Goal: Task Accomplishment & Management: Manage account settings

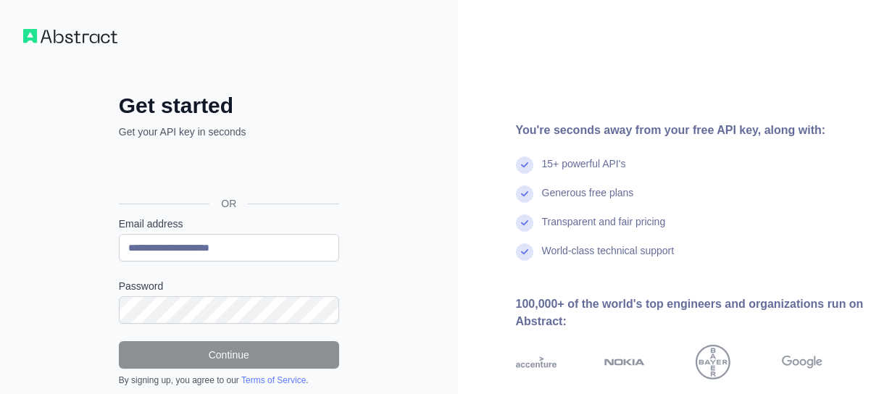
click at [490, 51] on div "You're seconds away from your free API key, along with: 15+ powerful API's Gene…" at bounding box center [675, 260] width 435 height 521
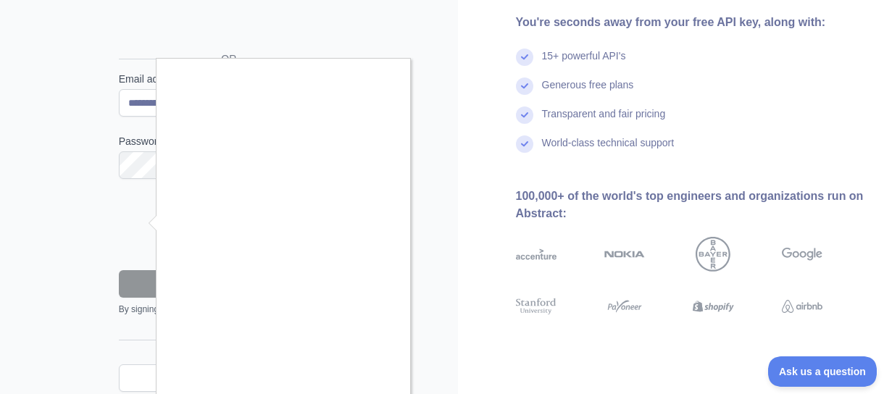
scroll to position [200, 0]
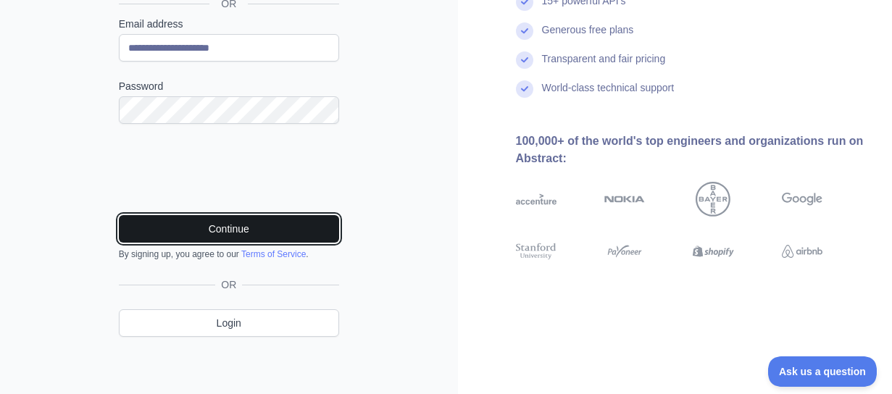
click at [234, 225] on button "Continue" at bounding box center [229, 229] width 220 height 28
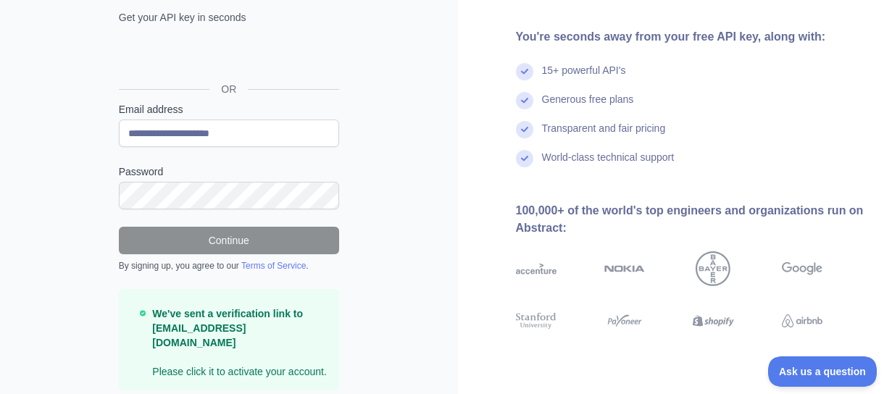
scroll to position [0, 0]
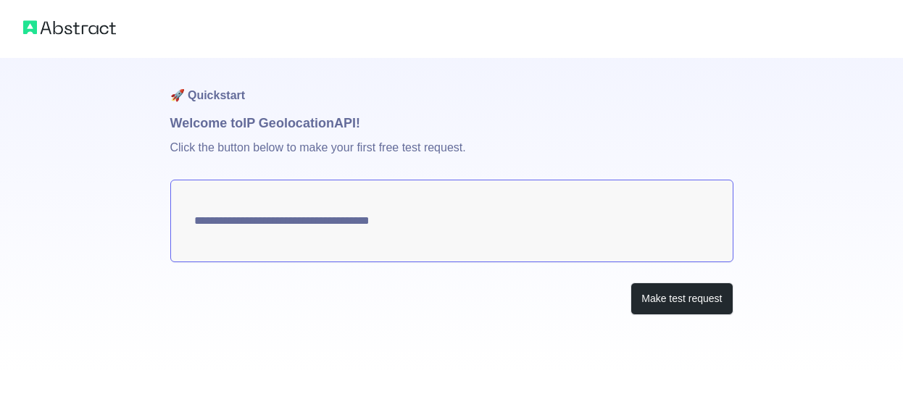
type textarea "**********"
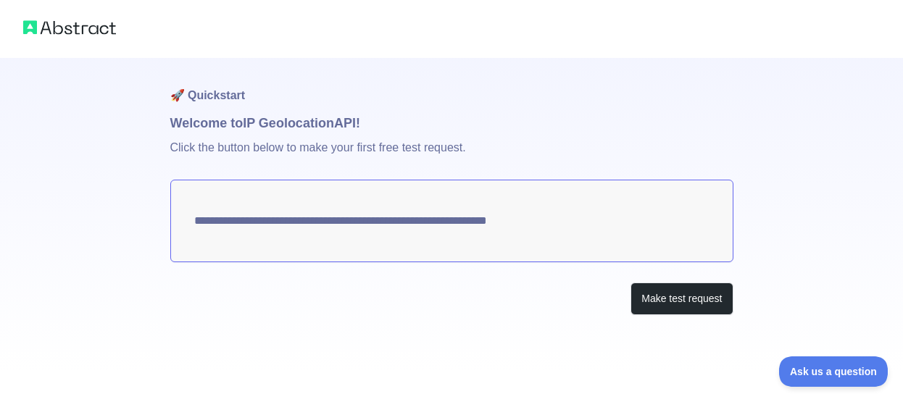
click at [491, 220] on textarea "**********" at bounding box center [451, 221] width 563 height 83
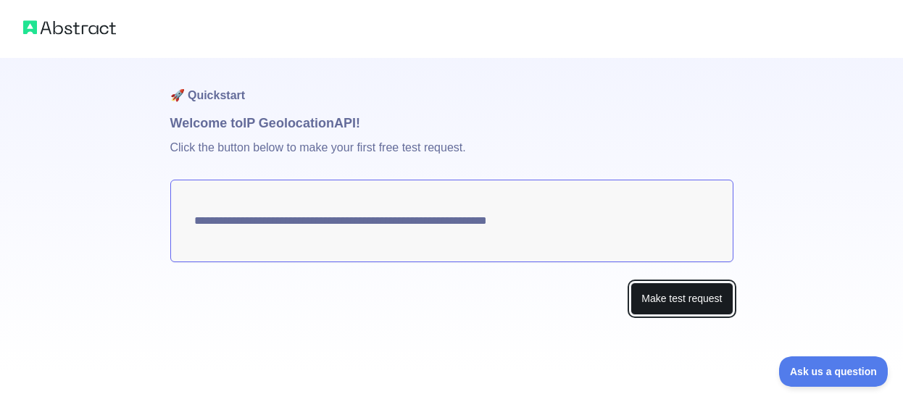
click at [673, 301] on button "Make test request" at bounding box center [681, 299] width 102 height 33
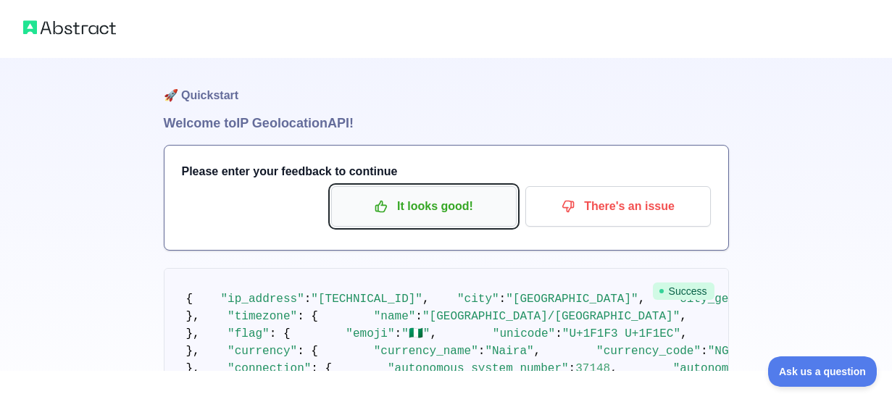
click at [424, 210] on p "It looks good!" at bounding box center [424, 206] width 164 height 25
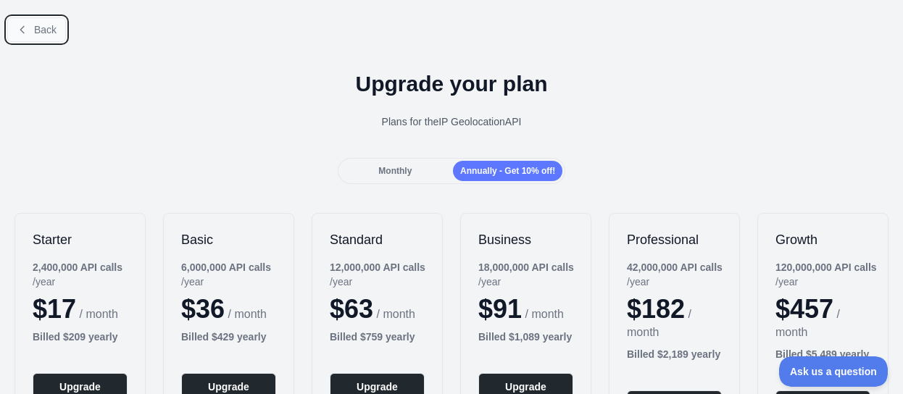
click at [32, 31] on button "Back" at bounding box center [36, 29] width 59 height 25
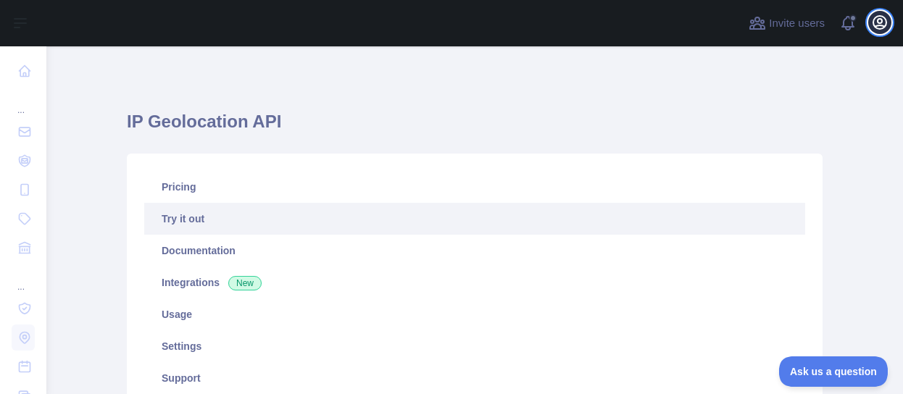
click at [880, 22] on icon "button" at bounding box center [879, 22] width 17 height 17
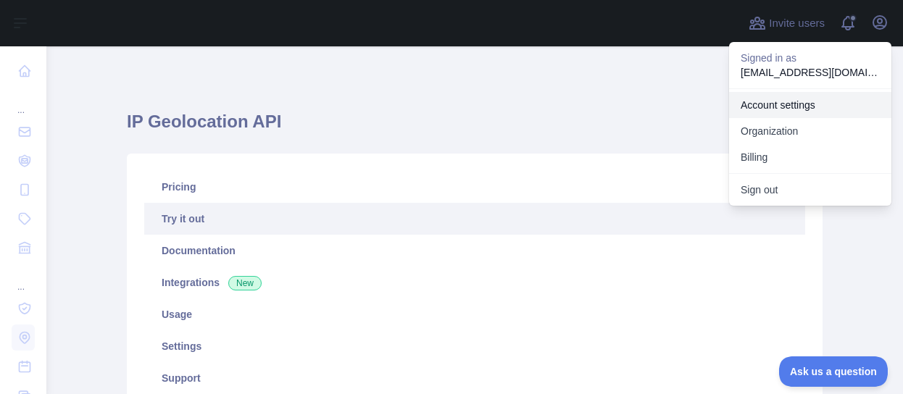
click at [786, 97] on link "Account settings" at bounding box center [810, 105] width 162 height 26
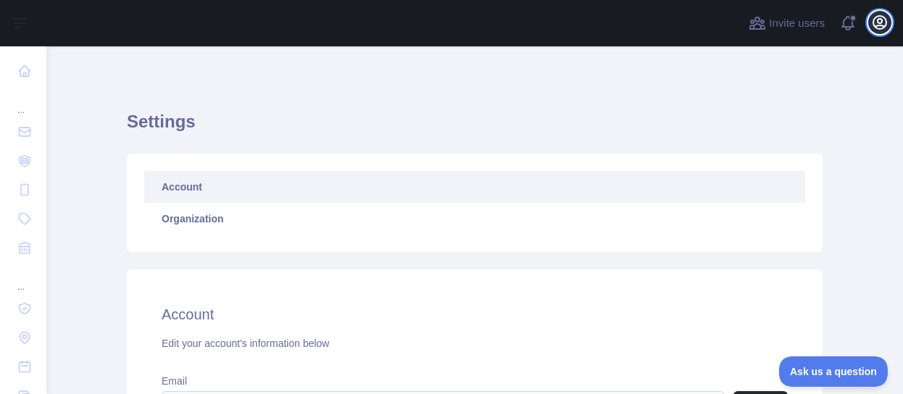
click at [875, 22] on icon "button" at bounding box center [879, 22] width 17 height 17
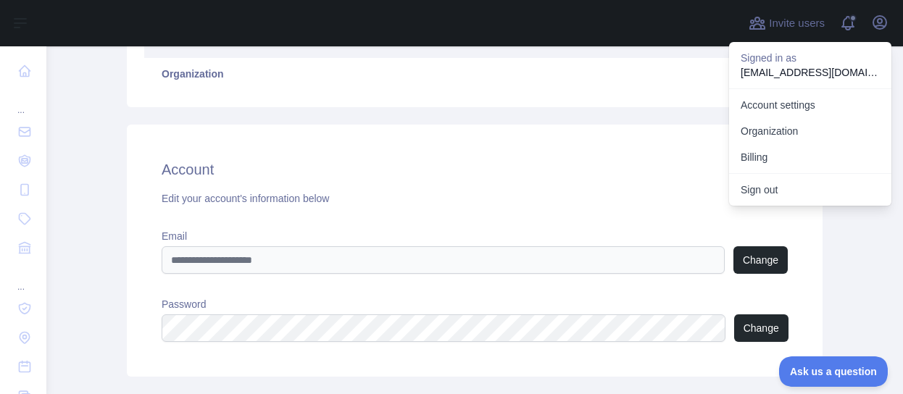
scroll to position [217, 0]
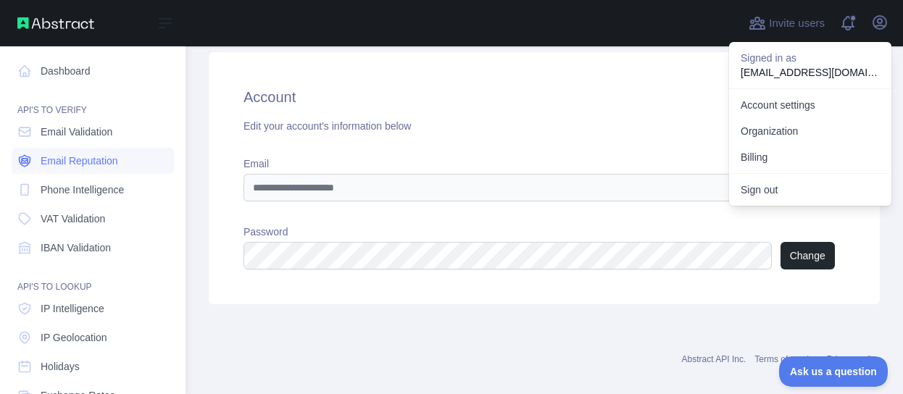
click at [34, 161] on link "Email Reputation" at bounding box center [93, 161] width 162 height 26
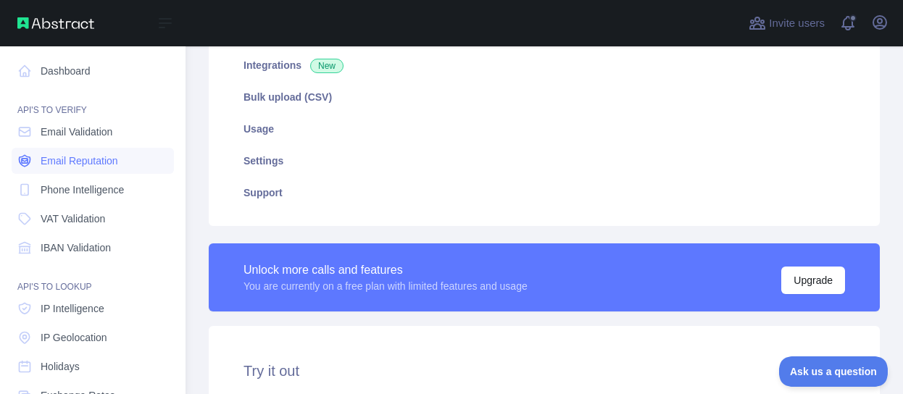
type textarea "**********"
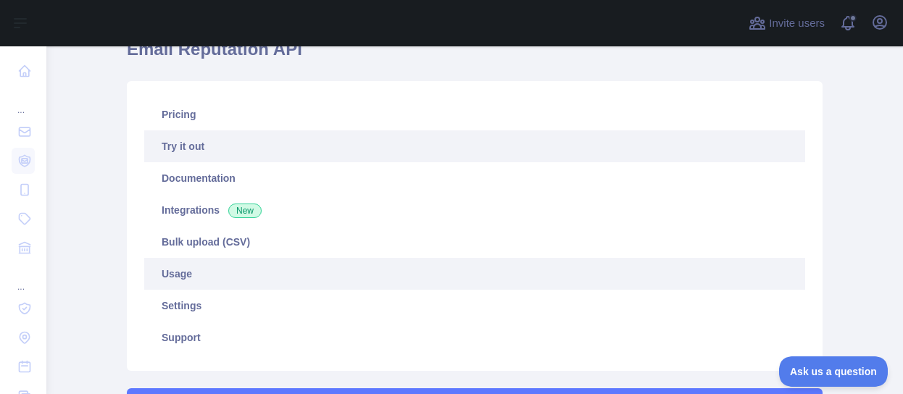
scroll to position [145, 0]
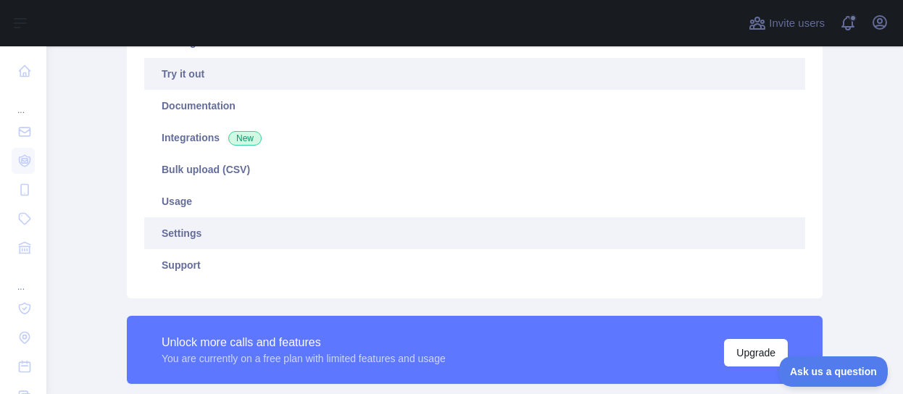
click at [341, 233] on link "Settings" at bounding box center [474, 233] width 661 height 32
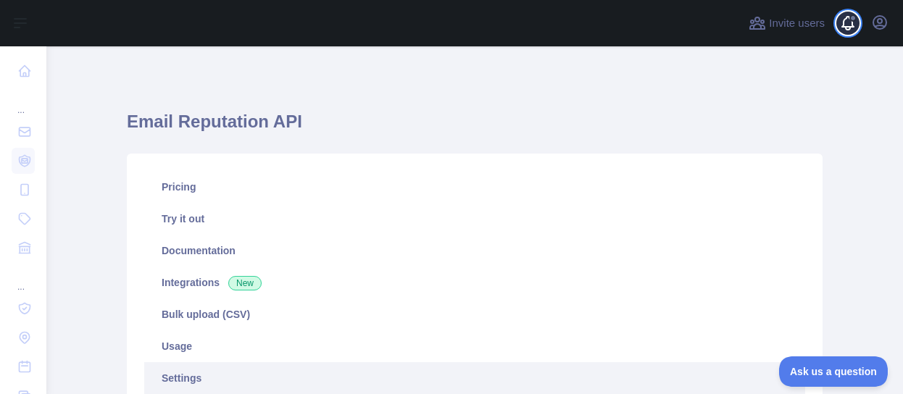
click at [846, 20] on span at bounding box center [853, 23] width 29 height 46
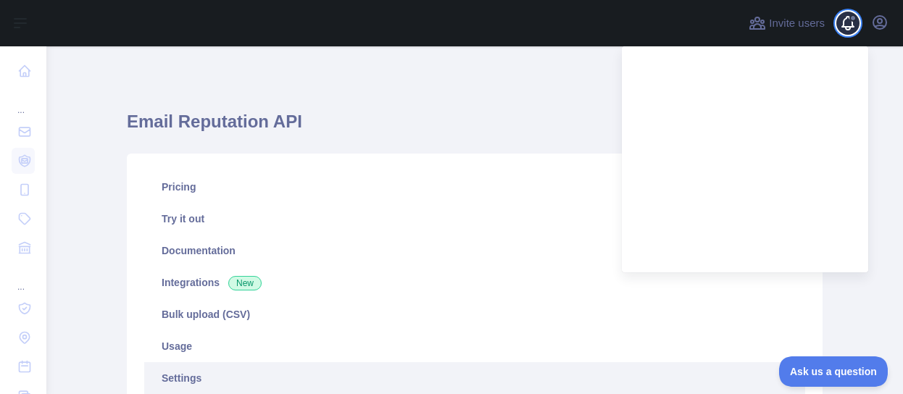
click at [847, 21] on span at bounding box center [853, 23] width 29 height 46
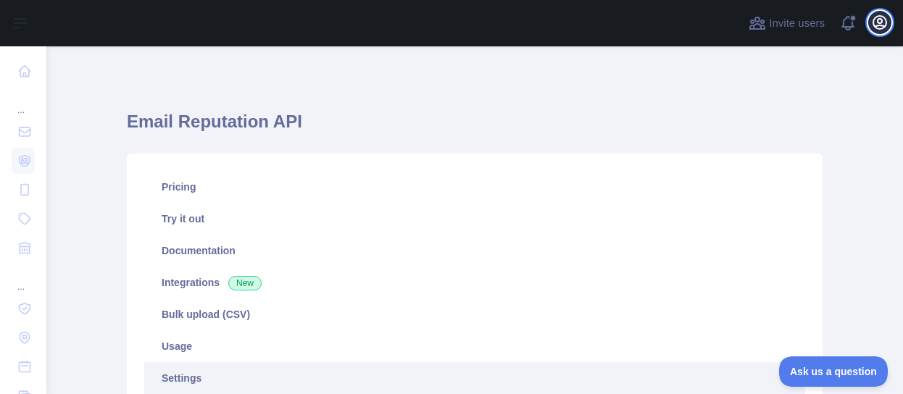
click at [875, 16] on icon "button" at bounding box center [879, 22] width 17 height 17
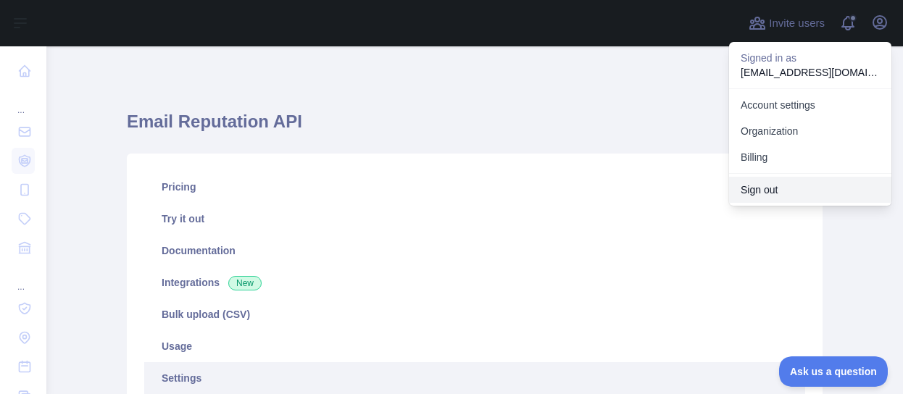
click at [766, 191] on button "Sign out" at bounding box center [810, 190] width 162 height 26
